Goal: Transaction & Acquisition: Purchase product/service

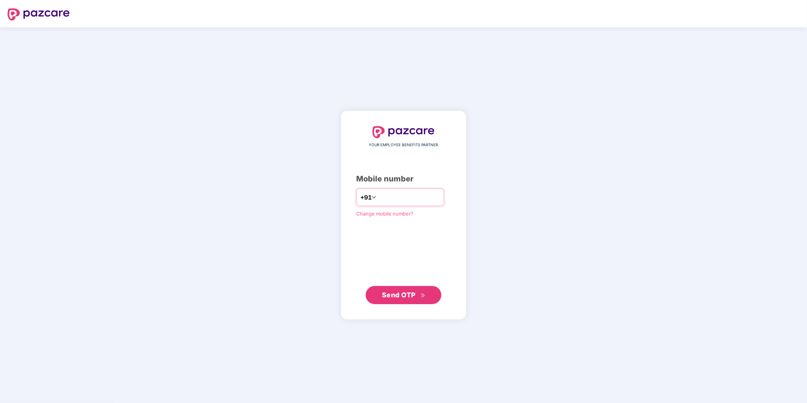
click at [393, 195] on input "number" at bounding box center [409, 197] width 62 height 12
type input "**********"
click at [394, 290] on span "Send OTP" at bounding box center [404, 295] width 44 height 11
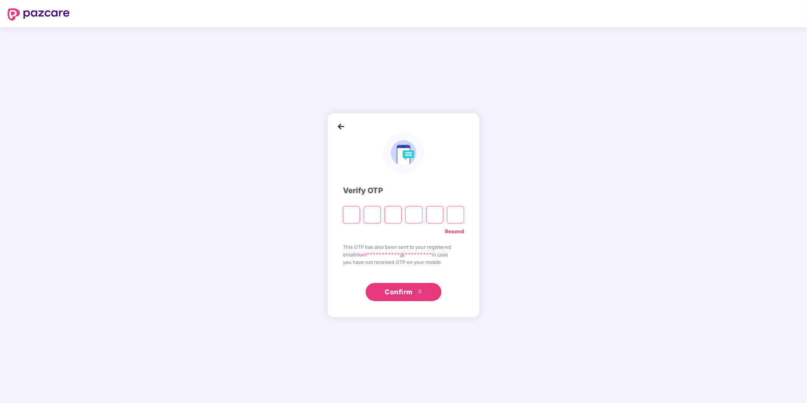
paste input "*"
type input "*"
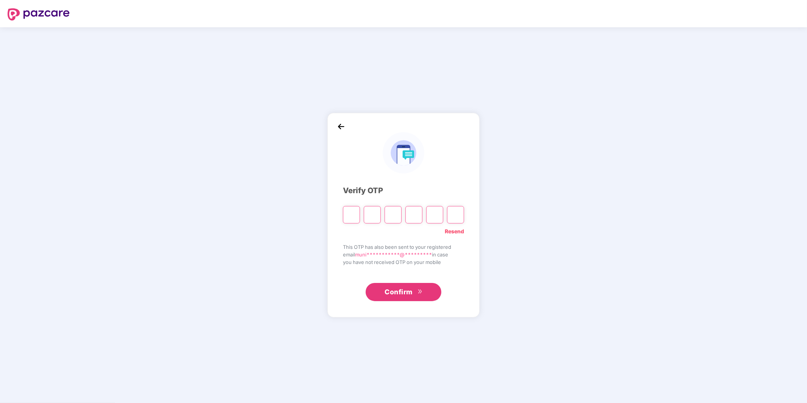
type input "*"
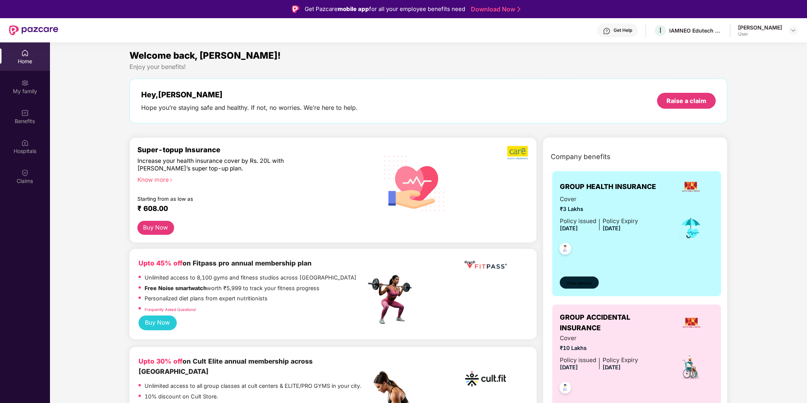
click at [578, 282] on span "View details" at bounding box center [580, 283] width 26 height 7
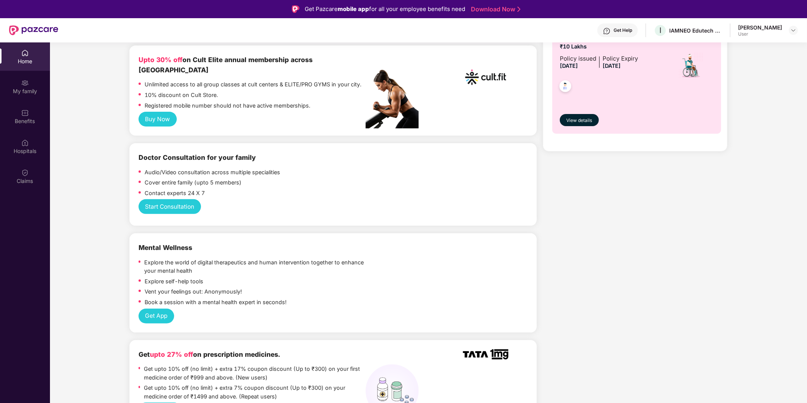
scroll to position [304, 0]
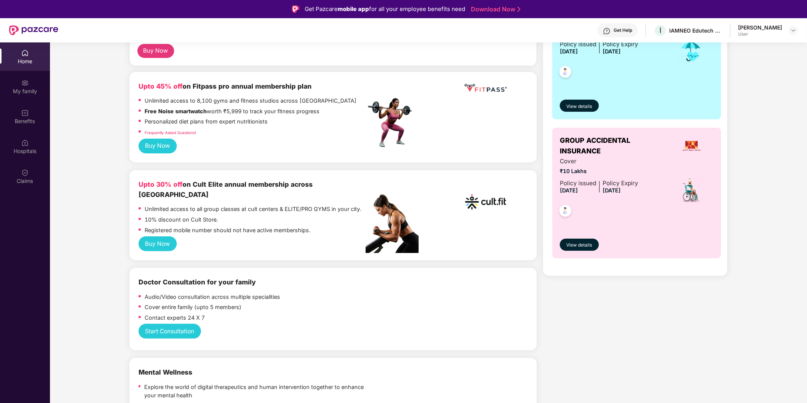
scroll to position [174, 0]
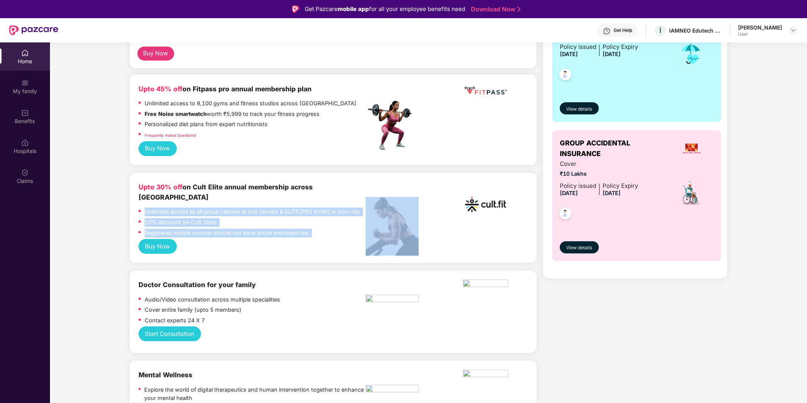
drag, startPoint x: 183, startPoint y: 202, endPoint x: 366, endPoint y: 233, distance: 185.9
click at [366, 233] on div "Upto 30% off on Cult Elite annual membership across India Unlimited access to a…" at bounding box center [333, 210] width 389 height 57
click at [164, 239] on button "Buy Now" at bounding box center [158, 246] width 38 height 15
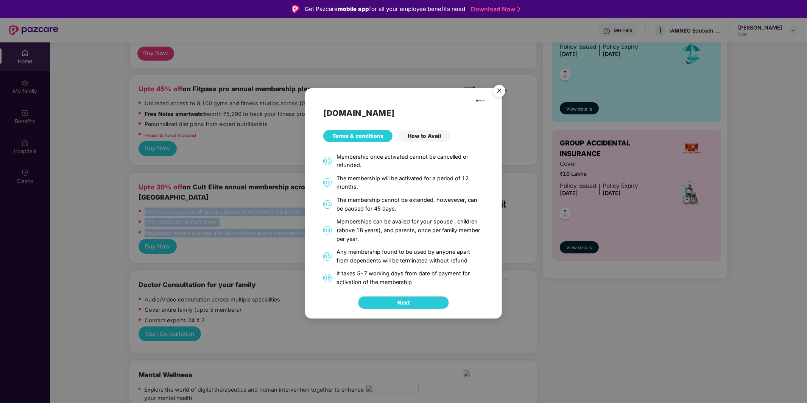
scroll to position [42, 0]
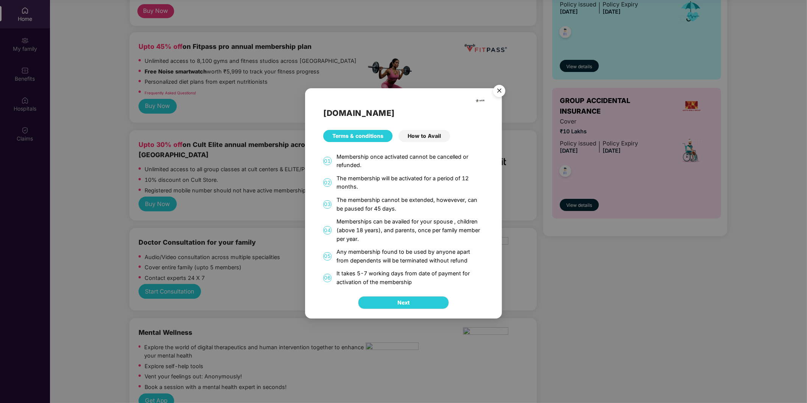
click at [424, 133] on div "How to Avail" at bounding box center [425, 136] width 52 height 12
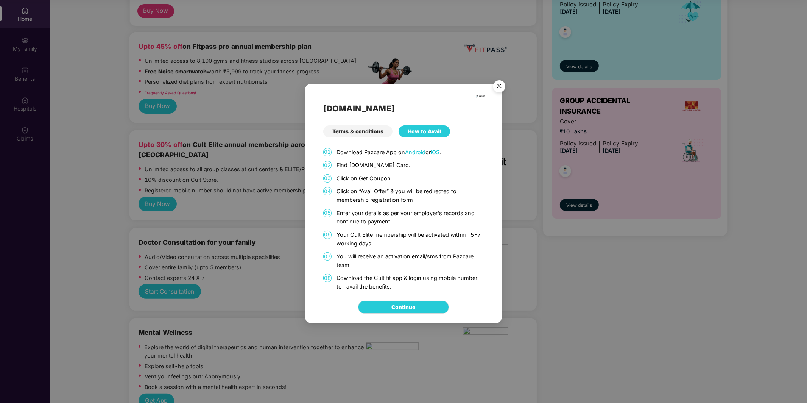
click at [374, 127] on div "Terms & conditions" at bounding box center [357, 131] width 69 height 12
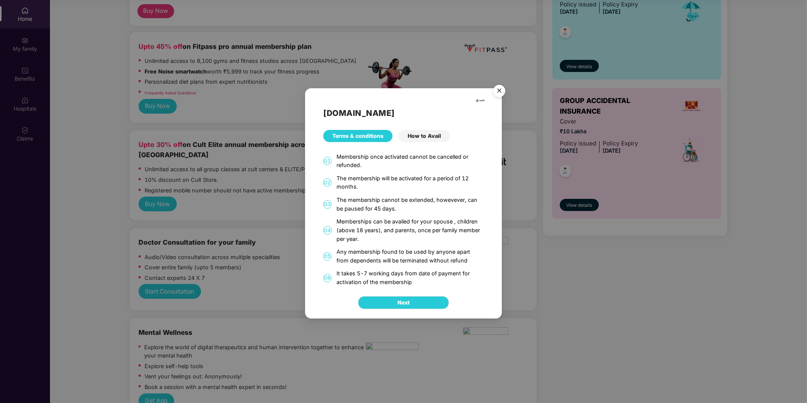
click at [498, 93] on img "Close" at bounding box center [499, 91] width 21 height 21
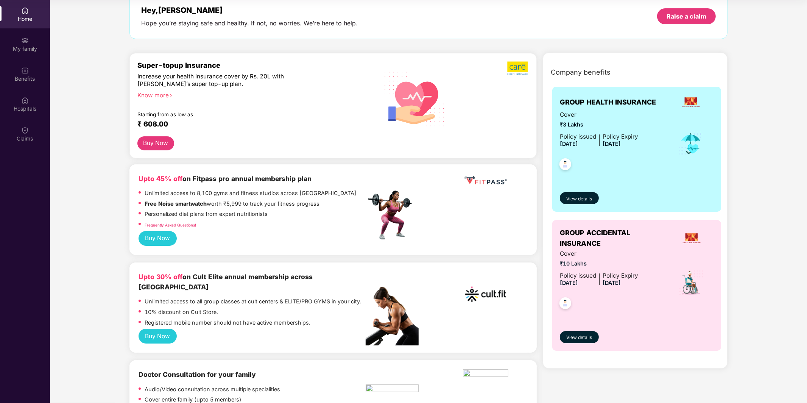
scroll to position [0, 0]
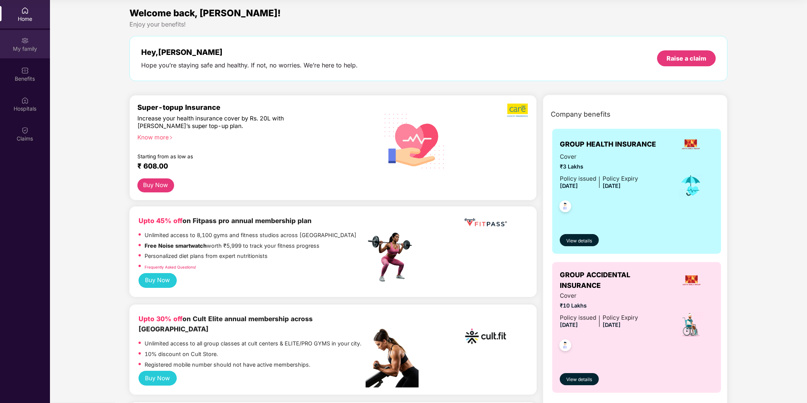
click at [29, 44] on div "My family" at bounding box center [25, 44] width 50 height 28
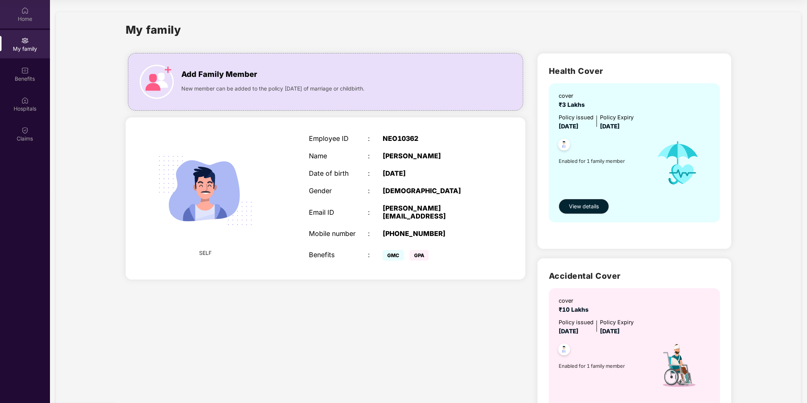
click at [23, 10] on img at bounding box center [25, 11] width 8 height 8
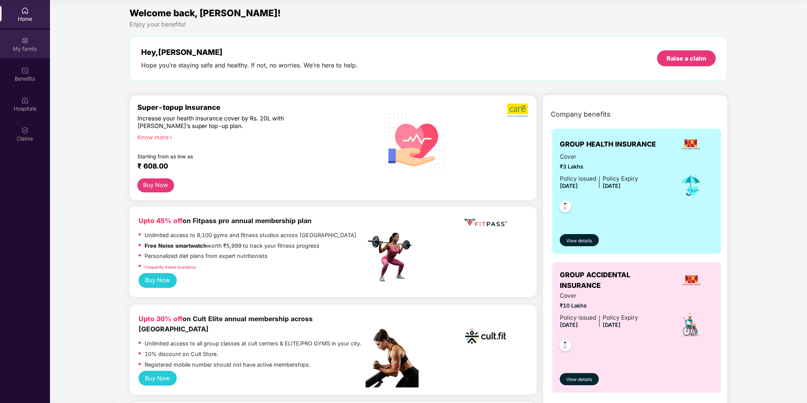
click at [26, 50] on div "My family" at bounding box center [25, 49] width 50 height 8
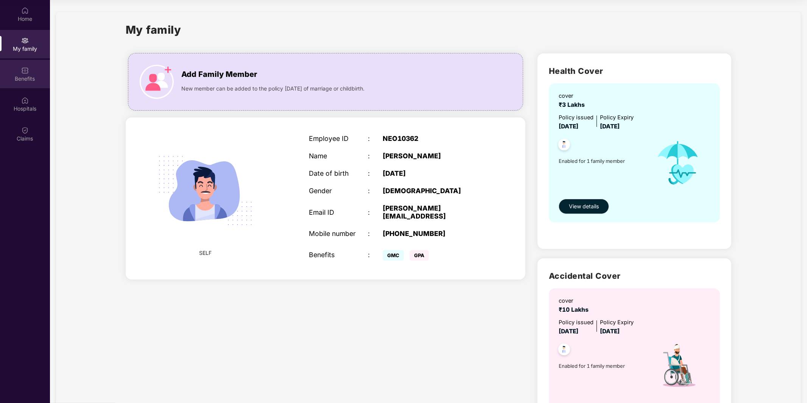
click at [29, 70] on div "Benefits" at bounding box center [25, 74] width 50 height 28
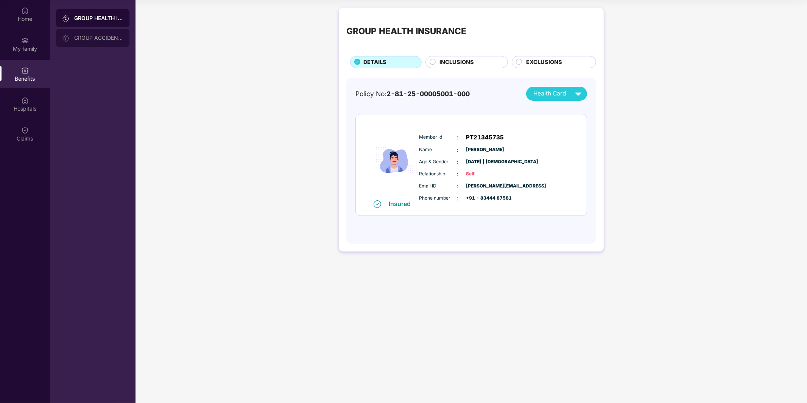
click at [93, 37] on div "GROUP ACCIDENTAL INSURANCE" at bounding box center [98, 38] width 49 height 6
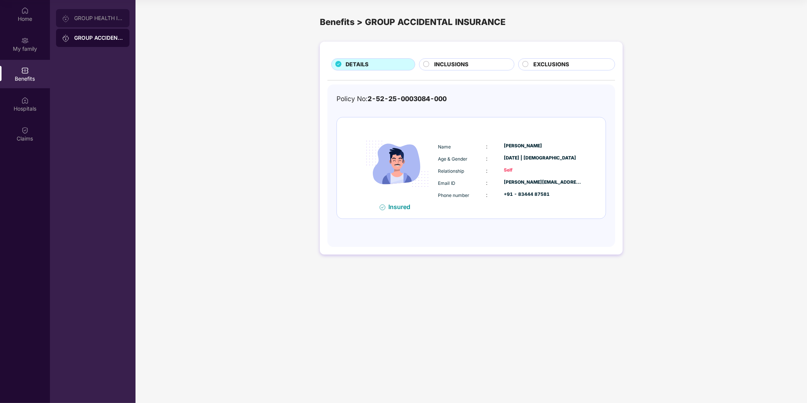
click at [103, 16] on div "GROUP HEALTH INSURANCE" at bounding box center [98, 18] width 49 height 6
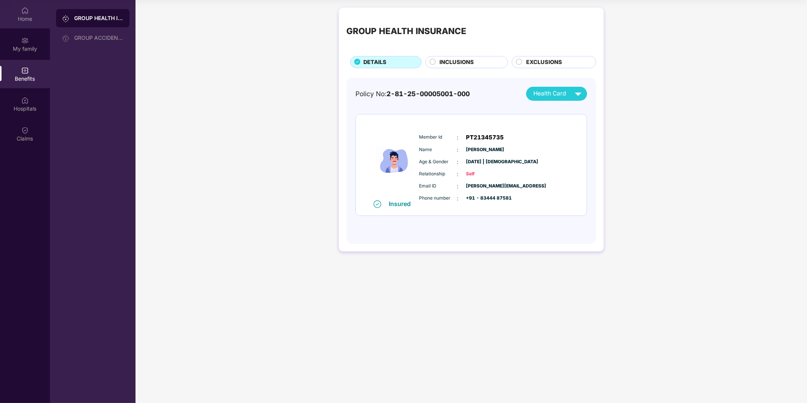
click at [27, 17] on div "Home" at bounding box center [25, 19] width 50 height 8
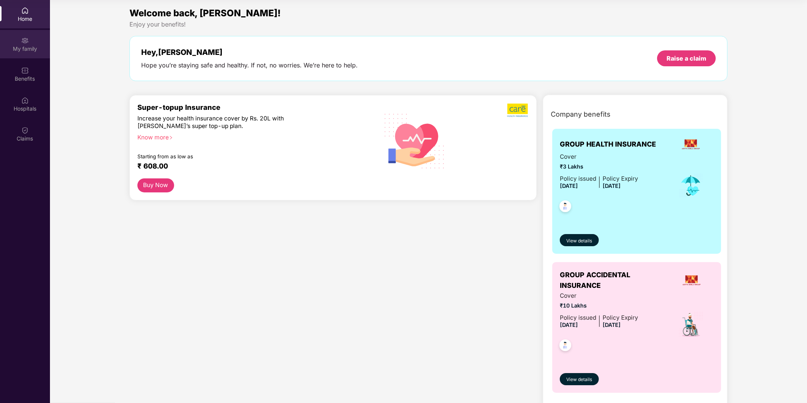
click at [12, 46] on div "My family" at bounding box center [25, 49] width 50 height 8
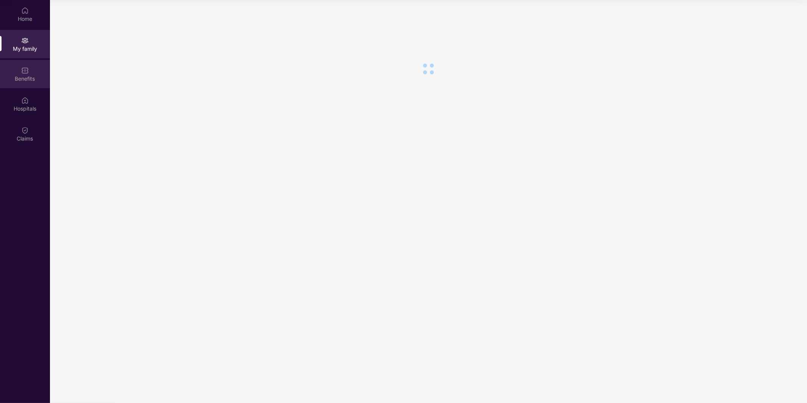
click at [25, 79] on div "Benefits" at bounding box center [25, 79] width 50 height 8
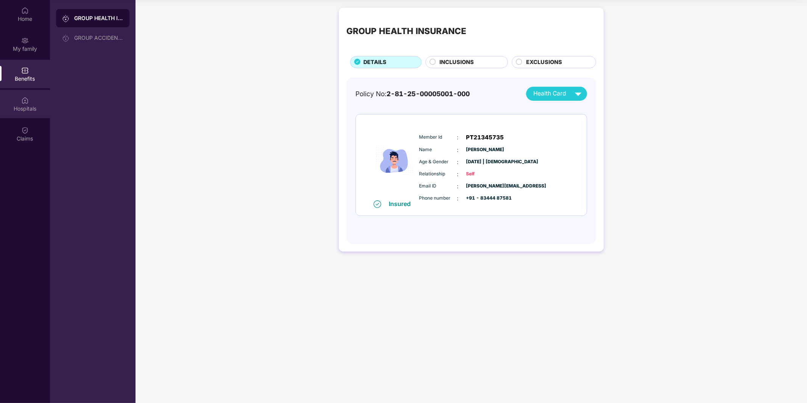
click at [26, 113] on div "Hospitals" at bounding box center [25, 104] width 50 height 28
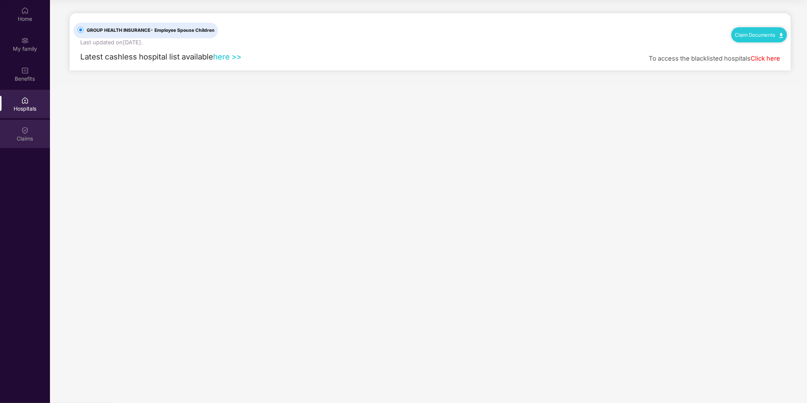
click at [25, 136] on div "Claims" at bounding box center [25, 139] width 50 height 8
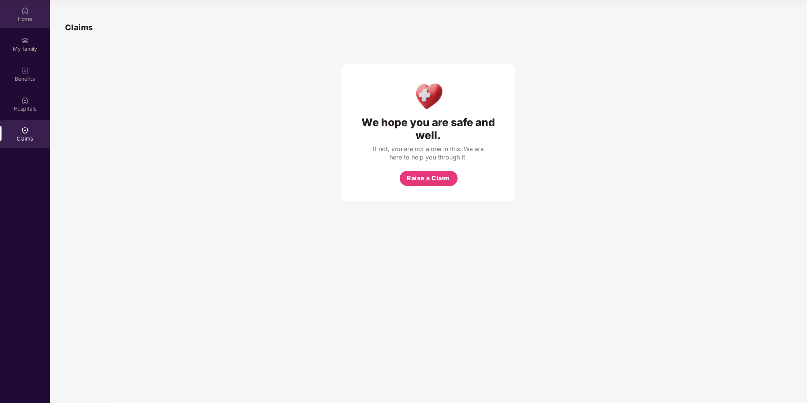
click at [32, 17] on div "Home" at bounding box center [25, 19] width 50 height 8
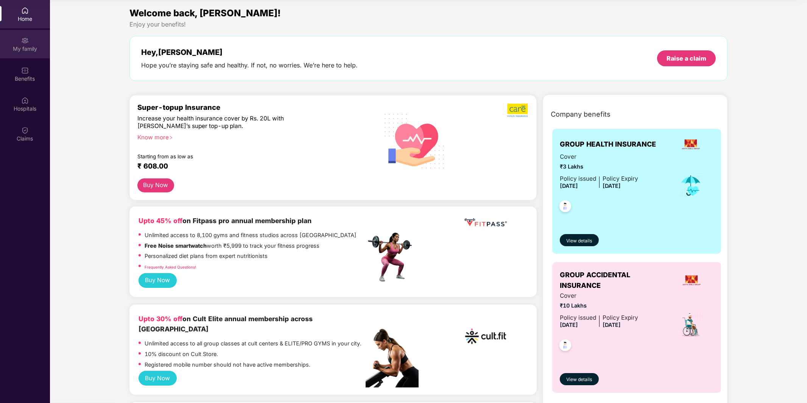
click at [31, 47] on div "My family" at bounding box center [25, 49] width 50 height 8
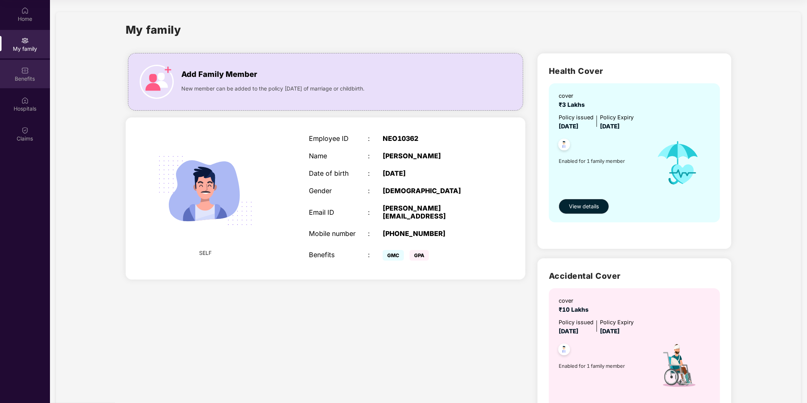
click at [25, 81] on div "Benefits" at bounding box center [25, 79] width 50 height 8
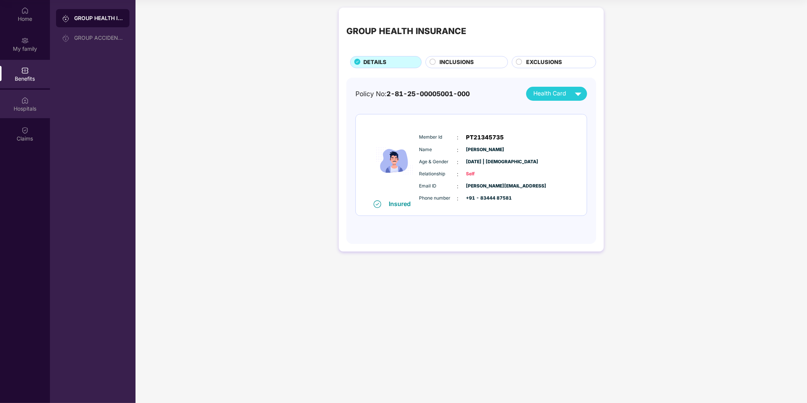
click at [28, 105] on div "Hospitals" at bounding box center [25, 109] width 50 height 8
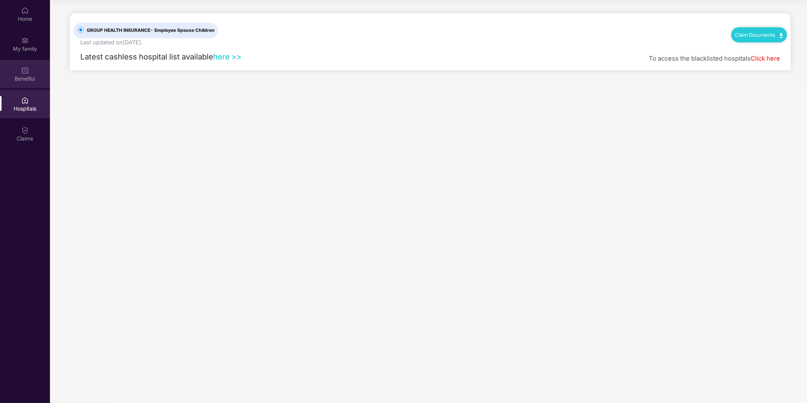
click at [25, 62] on div "Benefits" at bounding box center [25, 74] width 50 height 28
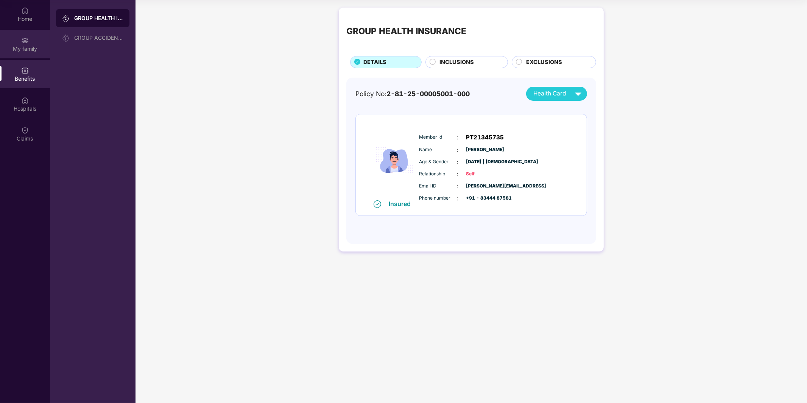
click at [34, 38] on div "My family" at bounding box center [25, 44] width 50 height 28
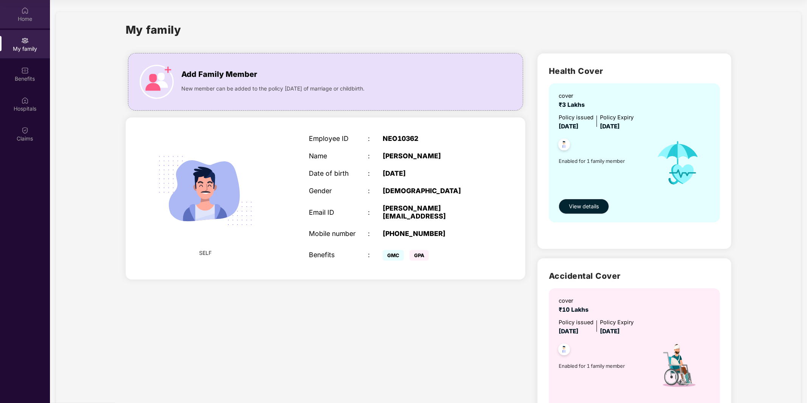
click at [29, 15] on div "Home" at bounding box center [25, 19] width 50 height 8
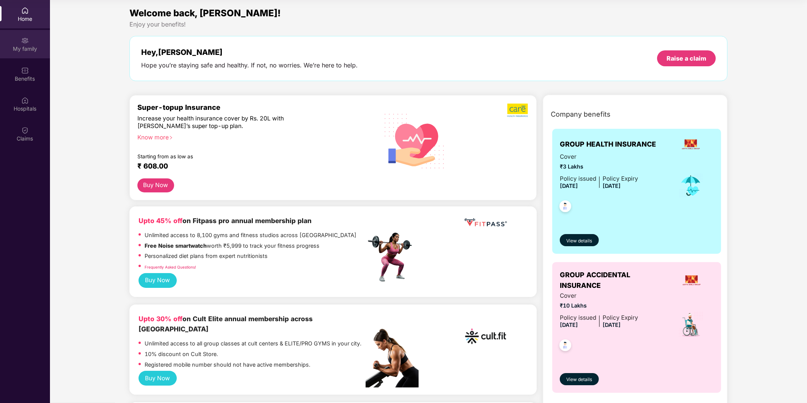
click at [19, 47] on div "My family" at bounding box center [25, 49] width 50 height 8
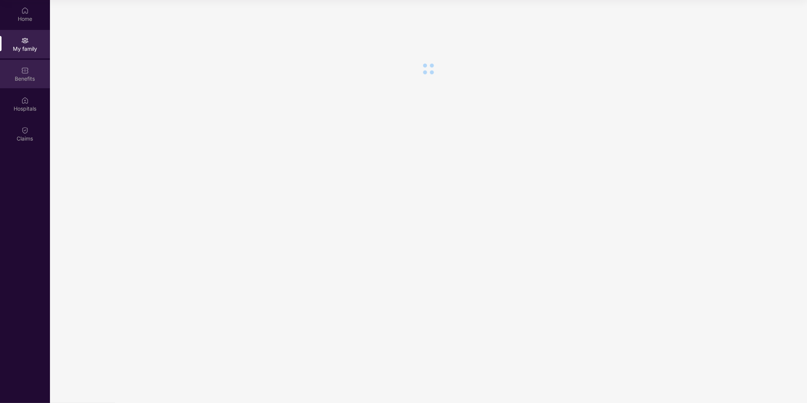
click at [19, 83] on div "Benefits" at bounding box center [25, 74] width 50 height 28
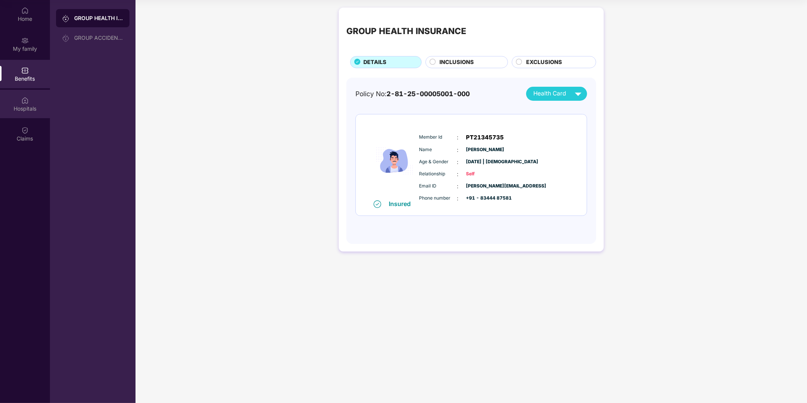
click at [23, 103] on img at bounding box center [25, 101] width 8 height 8
